Goal: Navigation & Orientation: Find specific page/section

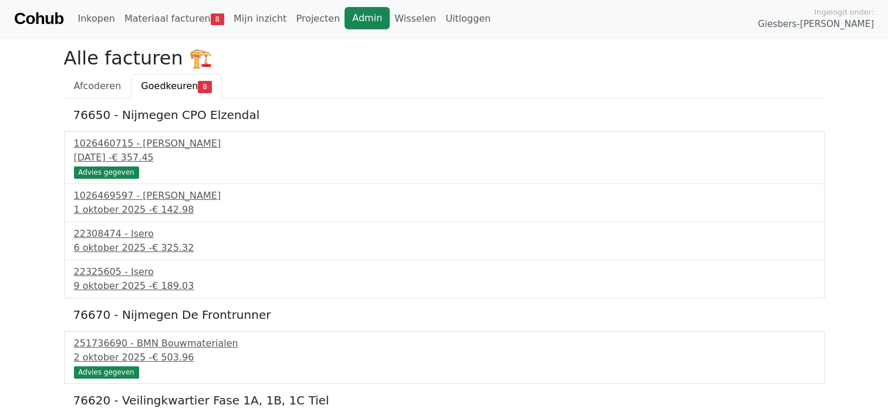
click at [350, 20] on link "Admin" at bounding box center [366, 18] width 45 height 22
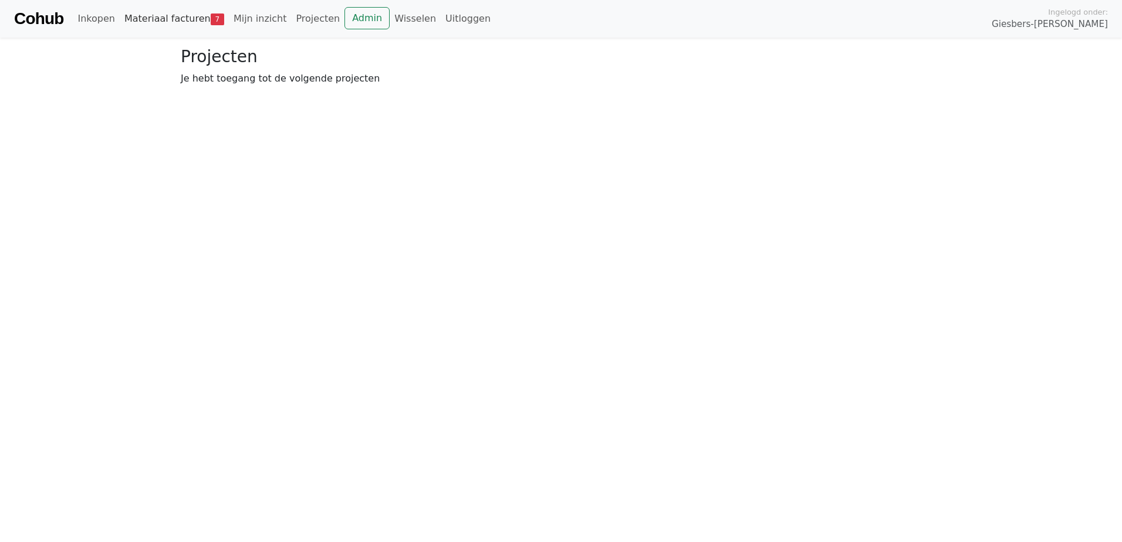
click at [156, 23] on link "Materiaal facturen 7" at bounding box center [174, 18] width 109 height 23
click at [272, 90] on span "Goedkeuren" at bounding box center [286, 85] width 57 height 11
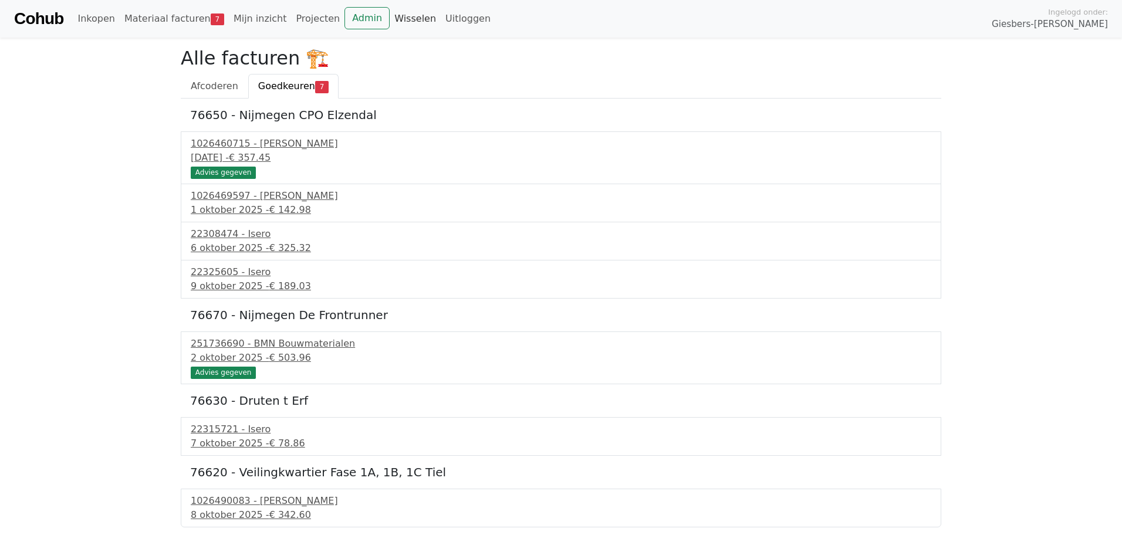
click at [397, 19] on link "Wisselen" at bounding box center [415, 18] width 51 height 23
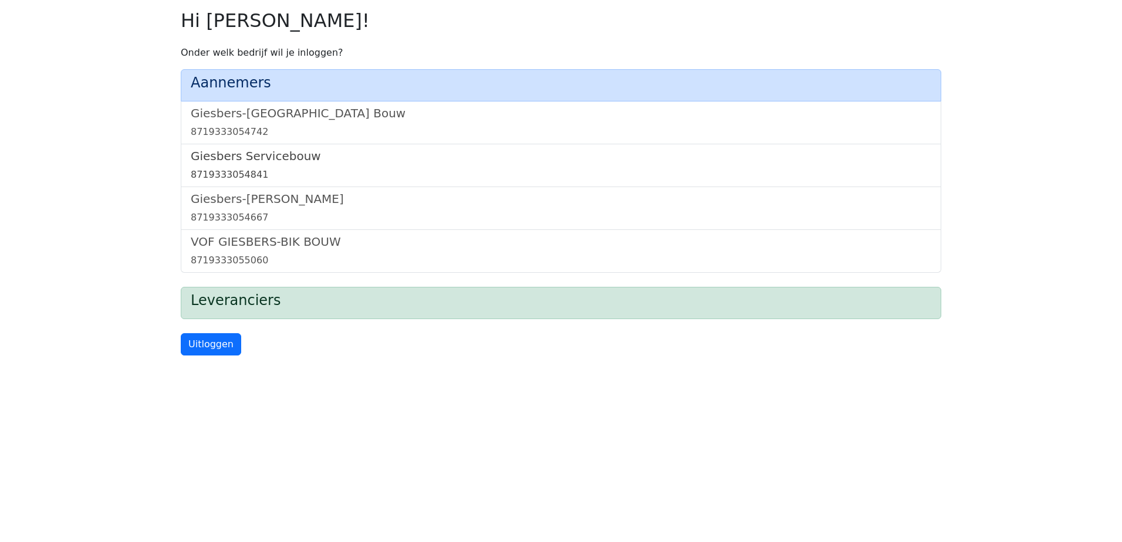
click at [288, 161] on h5 "Giesbers Servicebouw" at bounding box center [561, 156] width 741 height 14
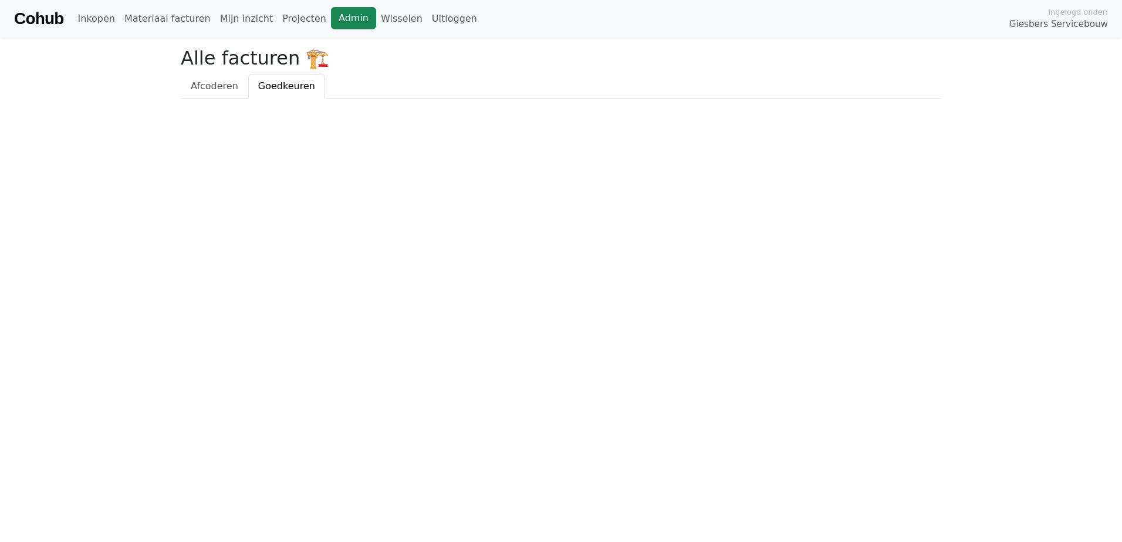
click at [331, 23] on link "Admin" at bounding box center [353, 18] width 45 height 22
click at [331, 15] on link "Admin" at bounding box center [353, 18] width 45 height 22
click at [376, 16] on link "Wisselen" at bounding box center [401, 18] width 51 height 23
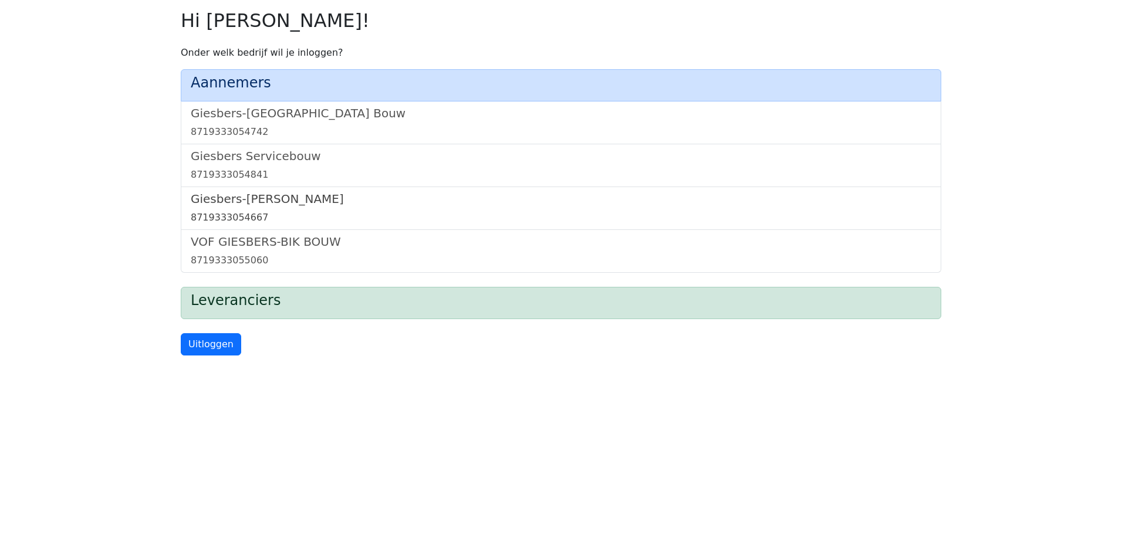
click at [238, 208] on link "Giesbers-Wijchen Bouw 8719333054667" at bounding box center [561, 208] width 741 height 33
